Goal: Task Accomplishment & Management: Complete application form

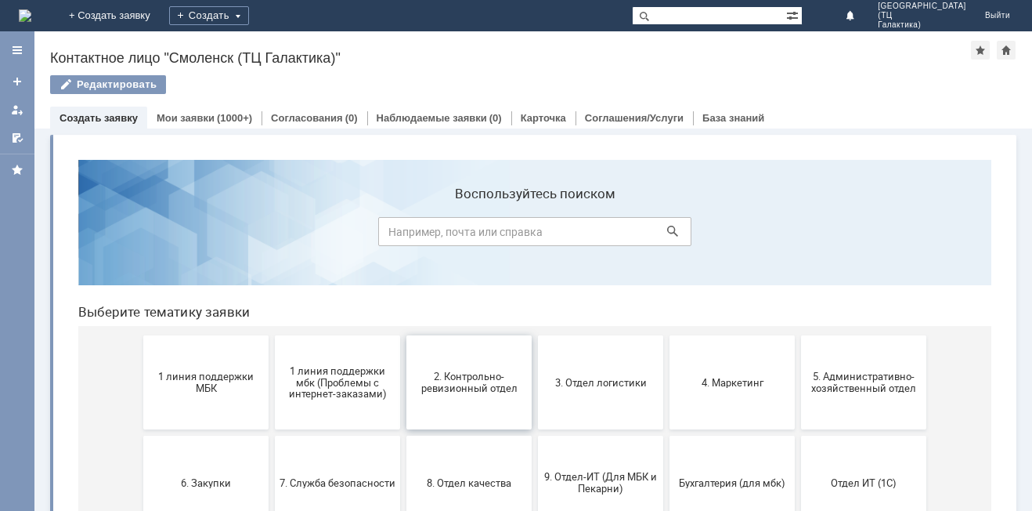
drag, startPoint x: 482, startPoint y: 390, endPoint x: 418, endPoint y: 540, distance: 163.5
click at [482, 390] on span "2. Контрольно-ревизионный отдел" at bounding box center [469, 381] width 116 height 23
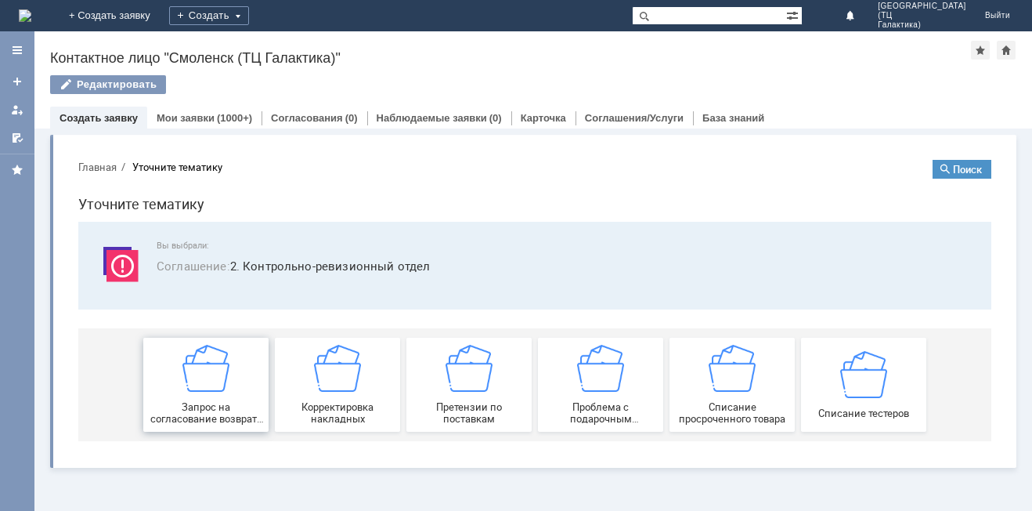
click at [233, 398] on div "Запрос на согласование возврата (д/с или товара)" at bounding box center [206, 385] width 116 height 80
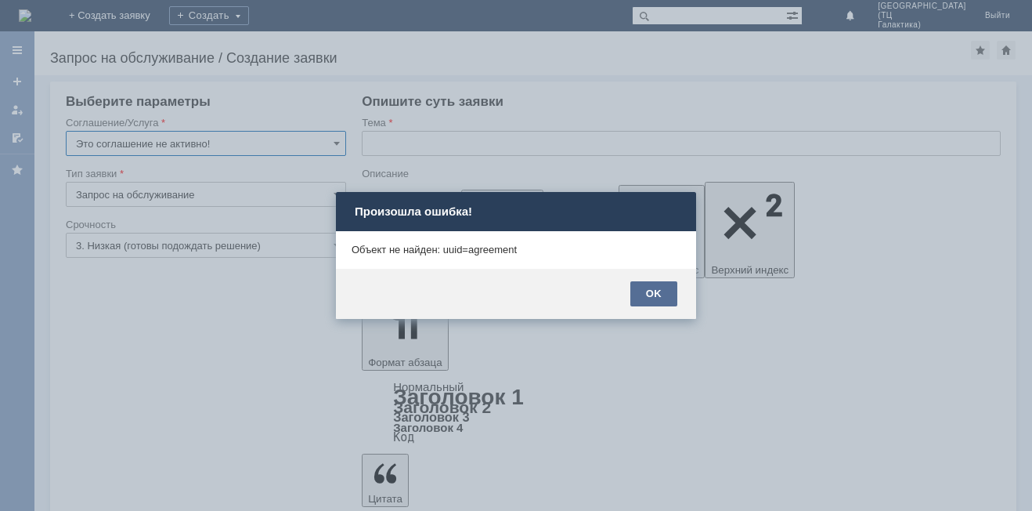
click at [652, 301] on div "OK" at bounding box center [654, 293] width 47 height 25
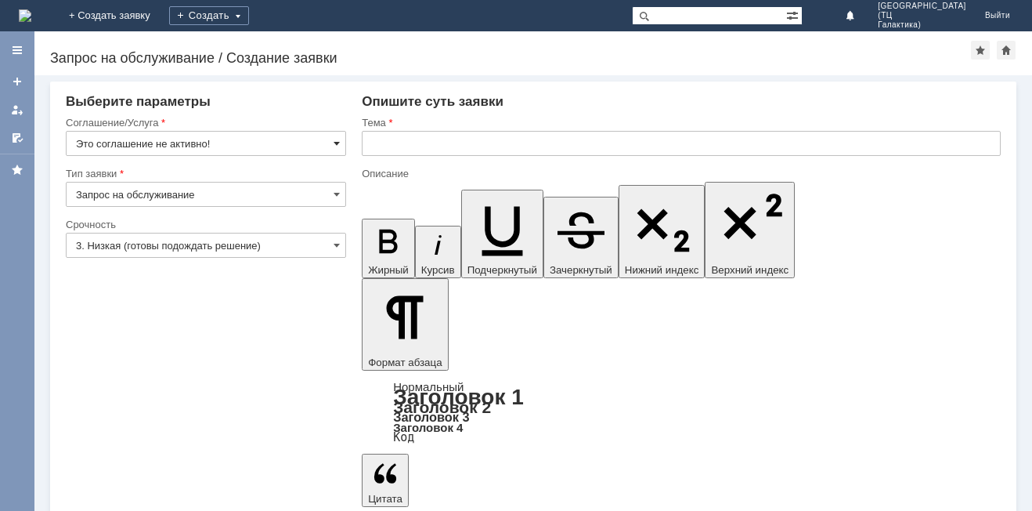
click at [336, 142] on span at bounding box center [337, 143] width 6 height 13
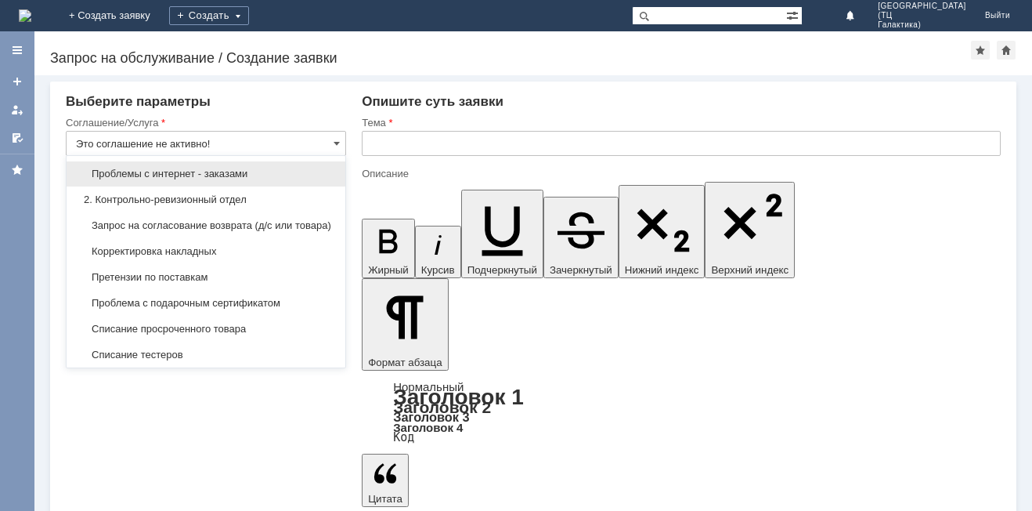
scroll to position [157, 0]
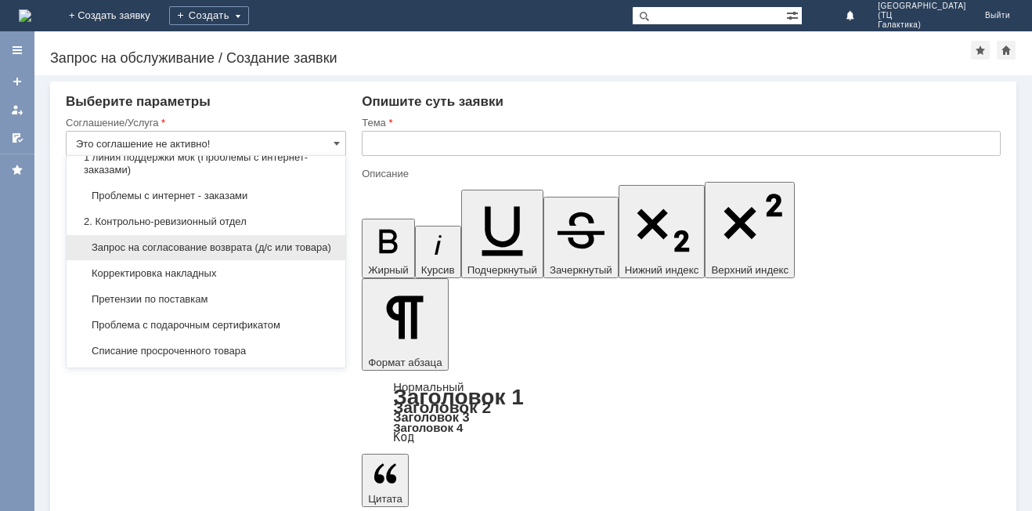
click at [138, 250] on span "Запрос на согласование возврата (д/с или товара)" at bounding box center [206, 247] width 260 height 13
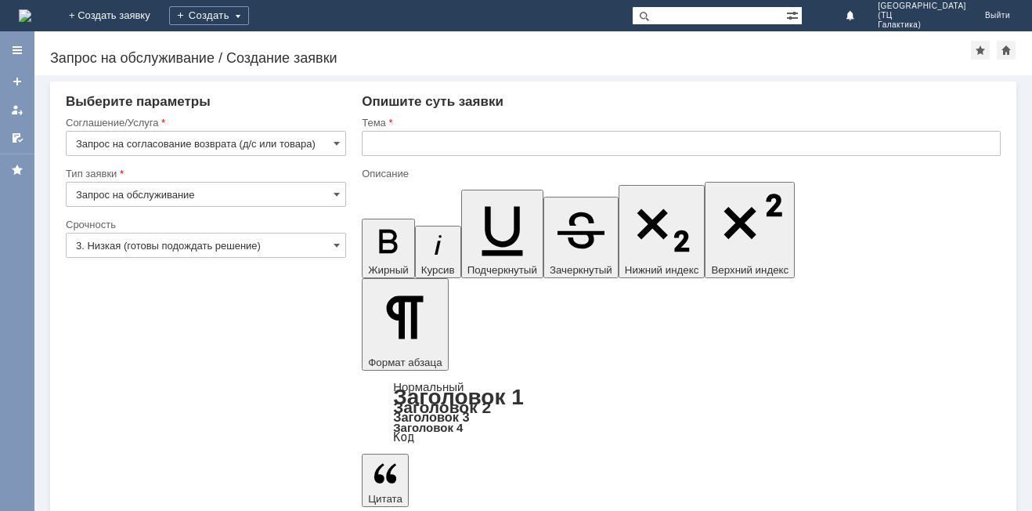
type input "Запрос на согласование возврата (д/с или товара)"
click at [382, 146] on input "text" at bounding box center [681, 143] width 639 height 25
type input "р"
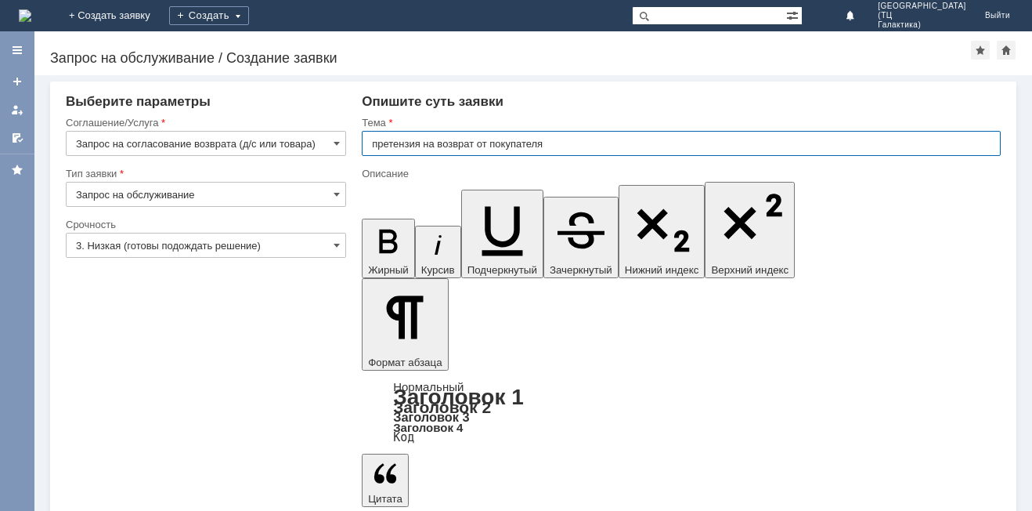
type input "претензия на возврат от покупателя"
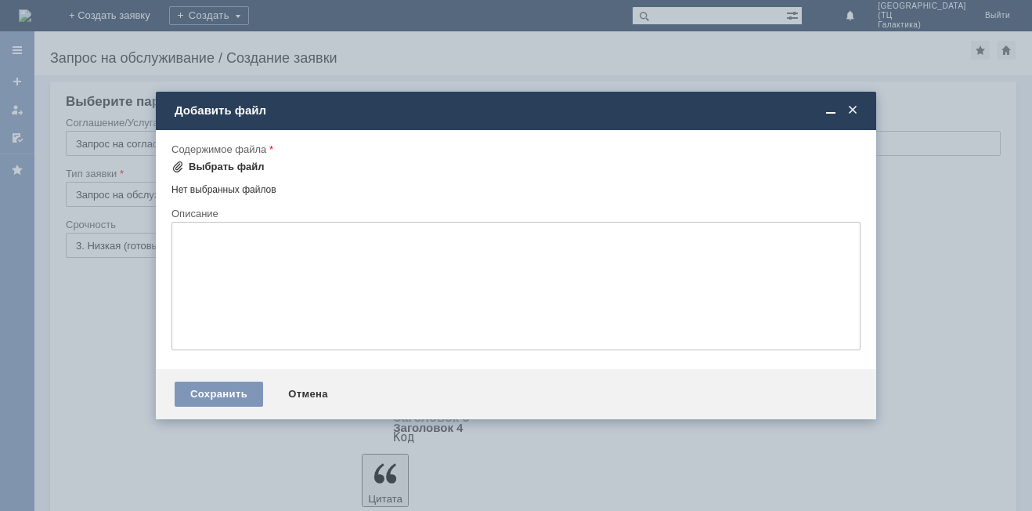
click at [237, 163] on div "Выбрать файл" at bounding box center [227, 167] width 76 height 13
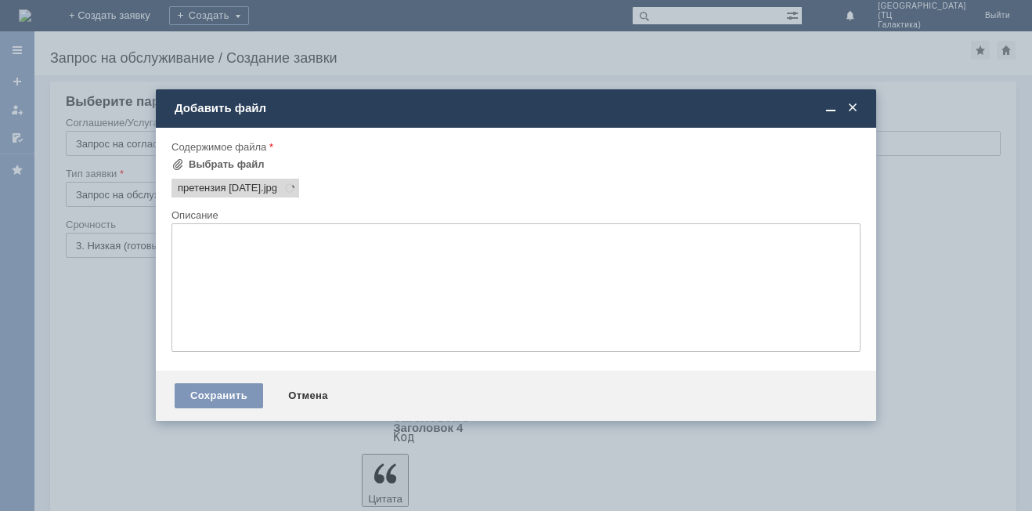
scroll to position [0, 0]
click at [177, 162] on span at bounding box center [178, 164] width 13 height 13
click at [215, 387] on div "Сохранить" at bounding box center [219, 395] width 89 height 25
